Goal: Find specific page/section

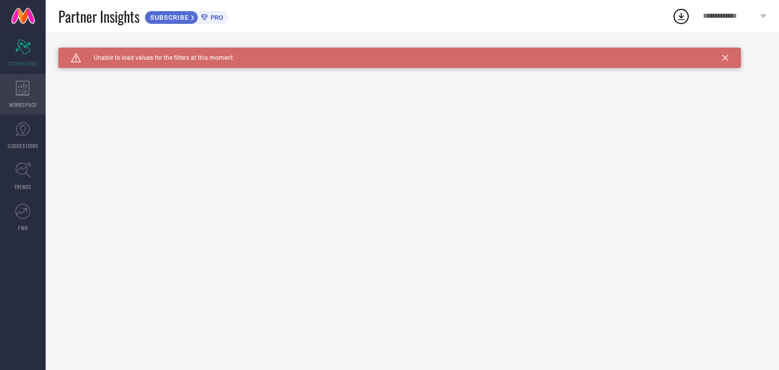
click at [27, 90] on icon at bounding box center [23, 88] width 14 height 15
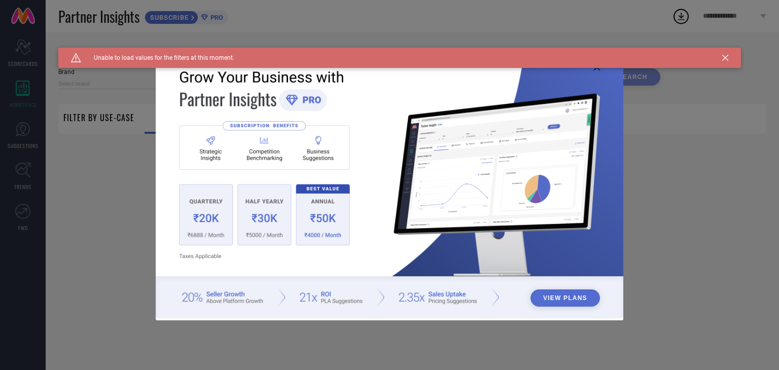
type input "1 STOP FASHION"
type input "All"
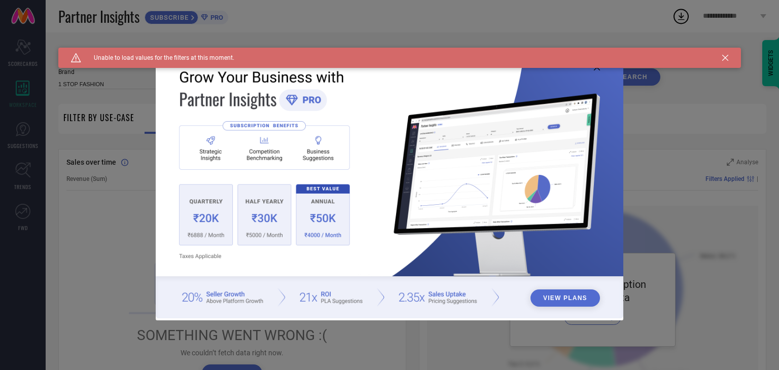
click at [722, 55] on icon at bounding box center [725, 58] width 6 height 6
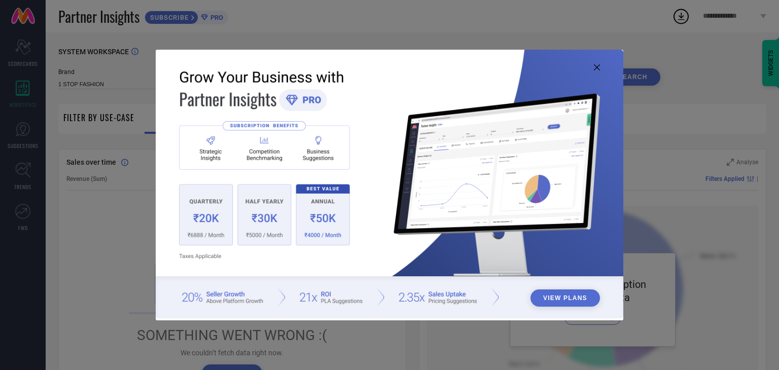
click at [593, 71] on img at bounding box center [389, 184] width 467 height 269
click at [594, 69] on icon at bounding box center [597, 67] width 6 height 6
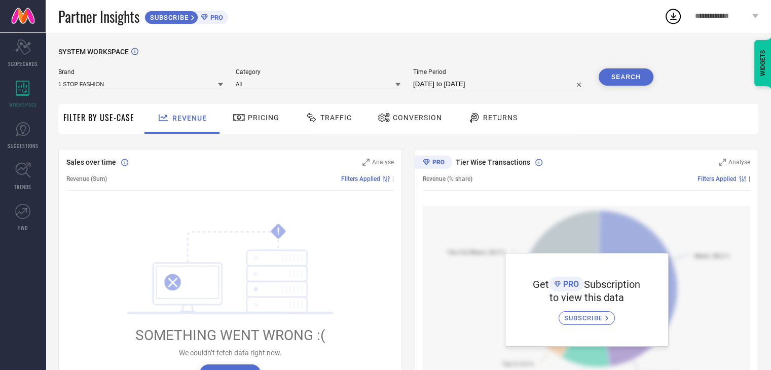
click at [258, 113] on div "Pricing" at bounding box center [256, 117] width 52 height 17
